Goal: Browse casually

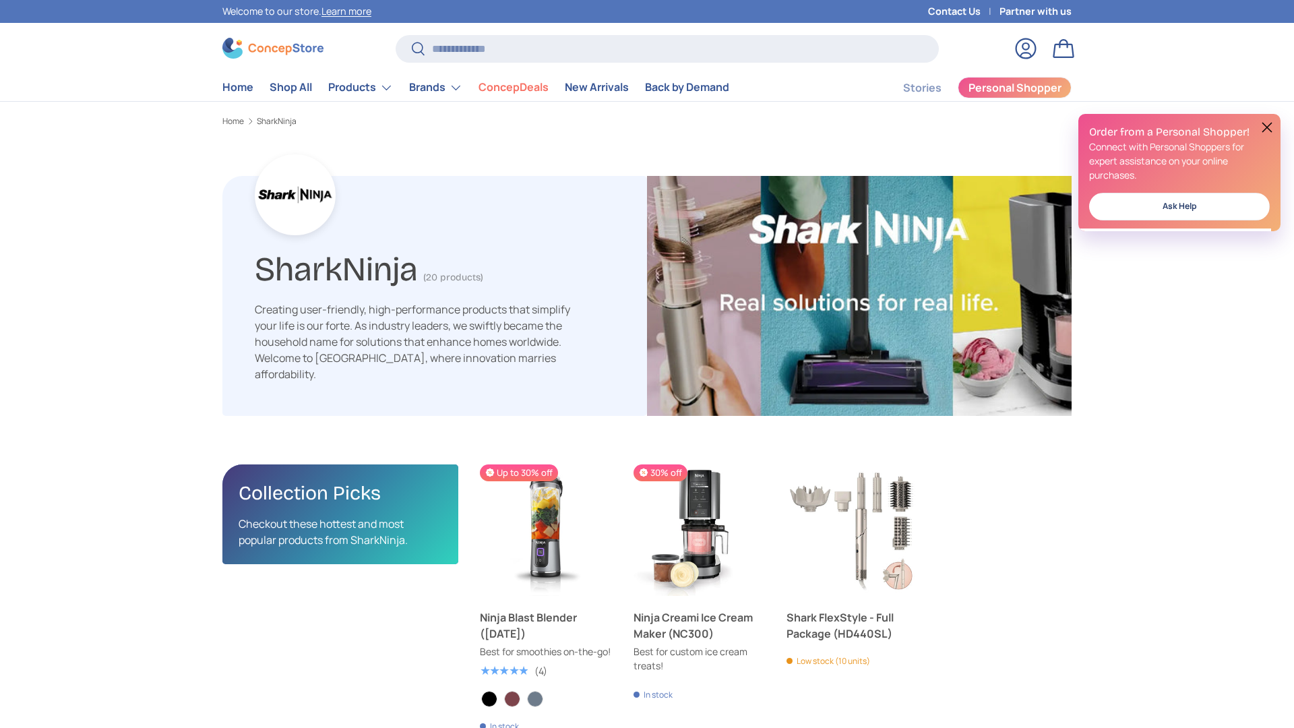
scroll to position [2149, 4396]
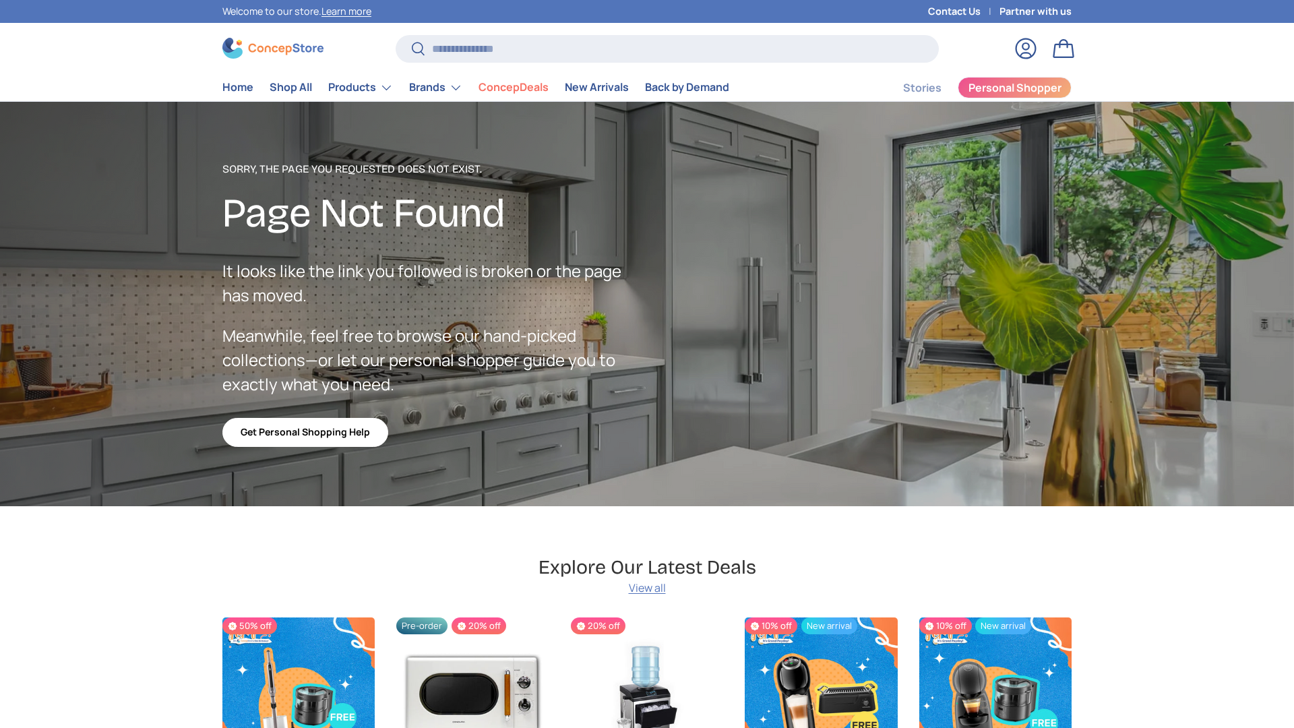
scroll to position [2407, 5512]
